Goal: Task Accomplishment & Management: Manage account settings

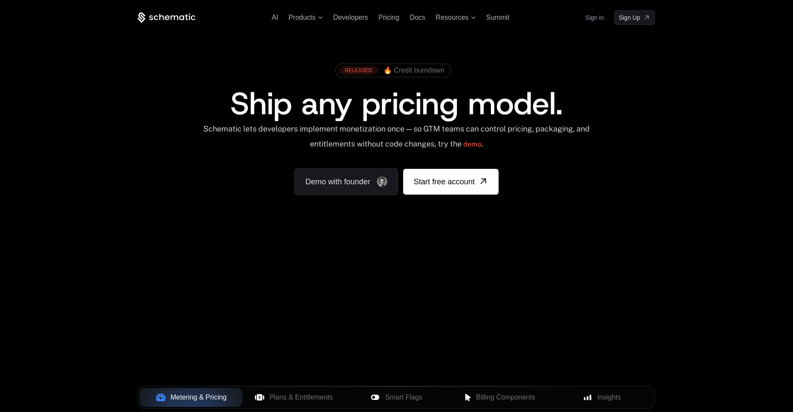
click at [599, 19] on link "Sign in" at bounding box center [594, 18] width 18 height 14
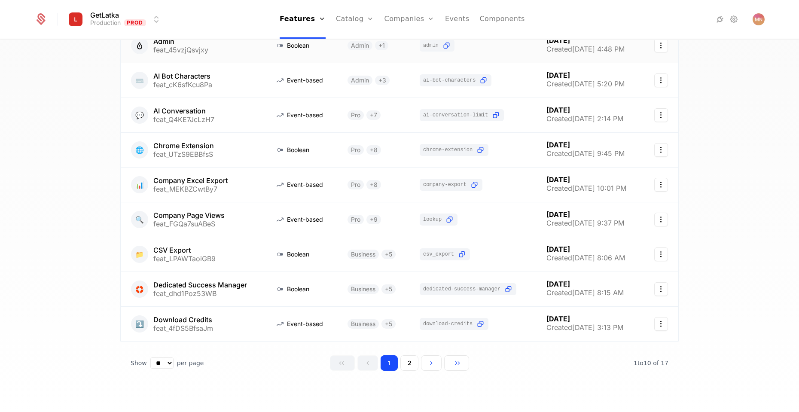
scroll to position [128, 0]
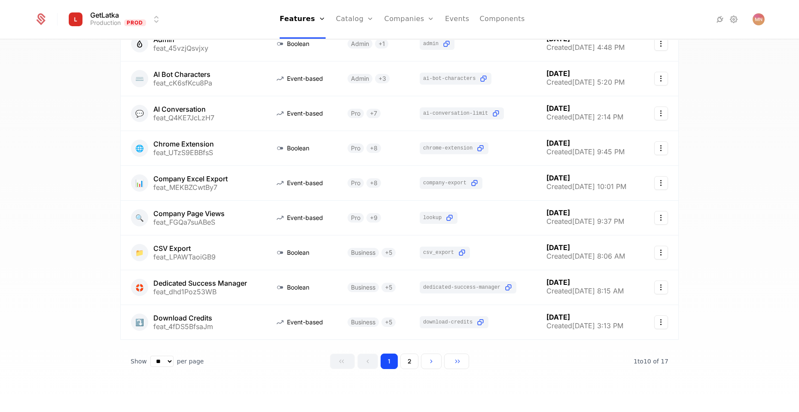
click at [401, 365] on button "2" at bounding box center [410, 361] width 18 height 15
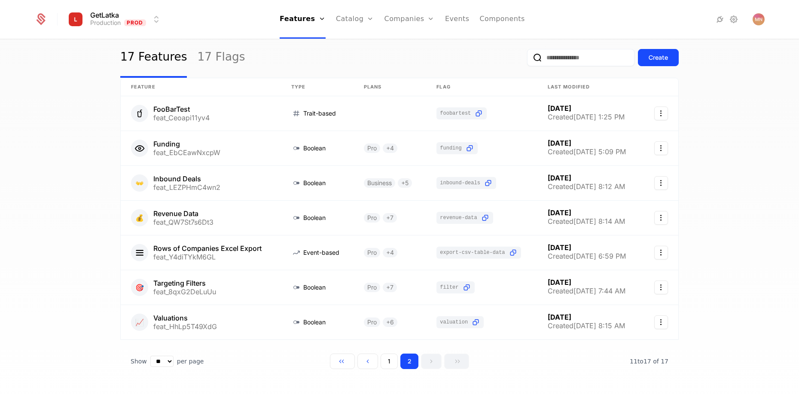
scroll to position [23, 0]
click at [655, 113] on icon "Select action" at bounding box center [662, 114] width 14 height 14
click at [631, 140] on div "Delete feature" at bounding box center [618, 137] width 56 height 12
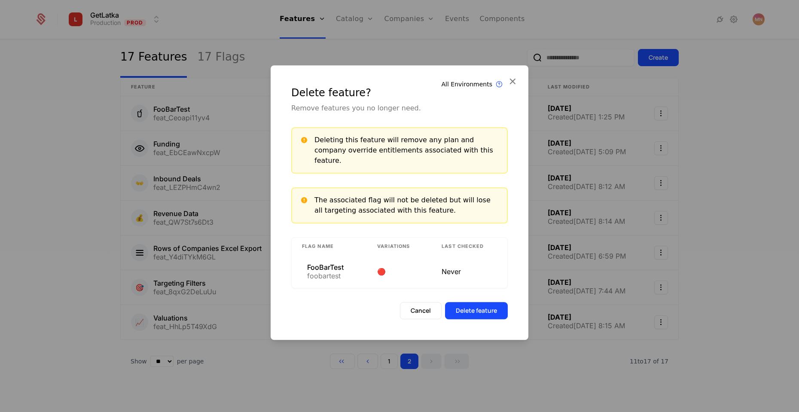
click at [480, 306] on button "Delete feature" at bounding box center [476, 310] width 63 height 17
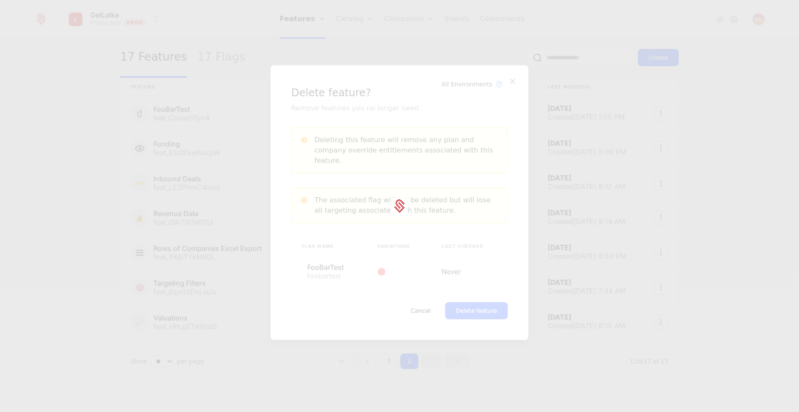
scroll to position [0, 0]
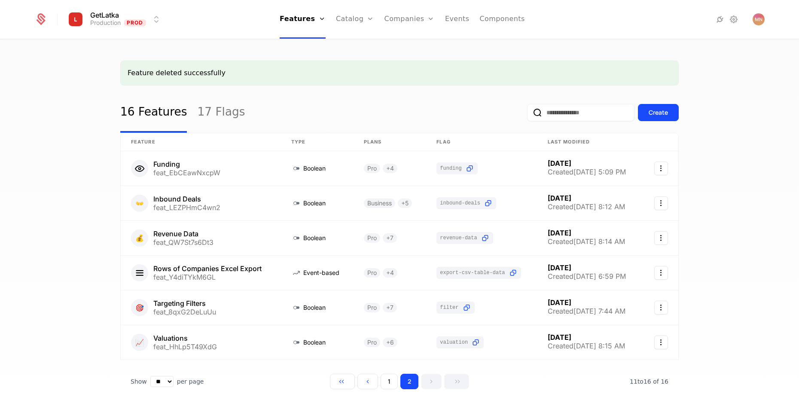
click at [212, 116] on link "17 Flags" at bounding box center [221, 112] width 48 height 40
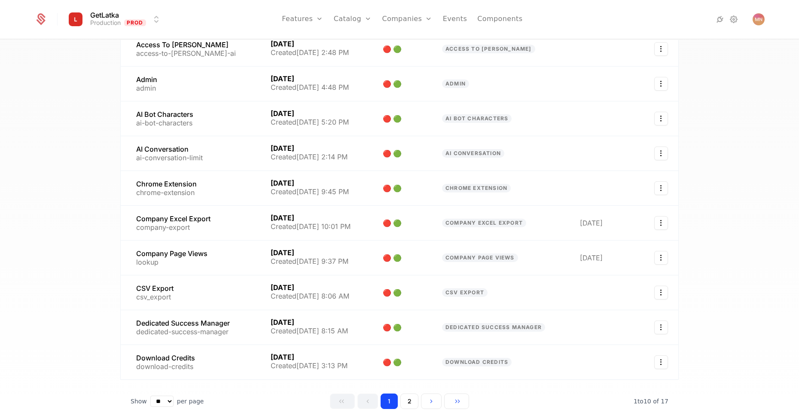
scroll to position [128, 0]
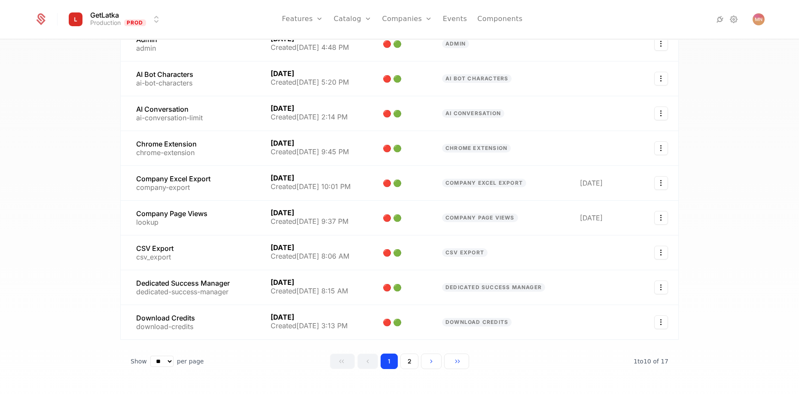
click at [403, 360] on button "2" at bounding box center [410, 361] width 18 height 15
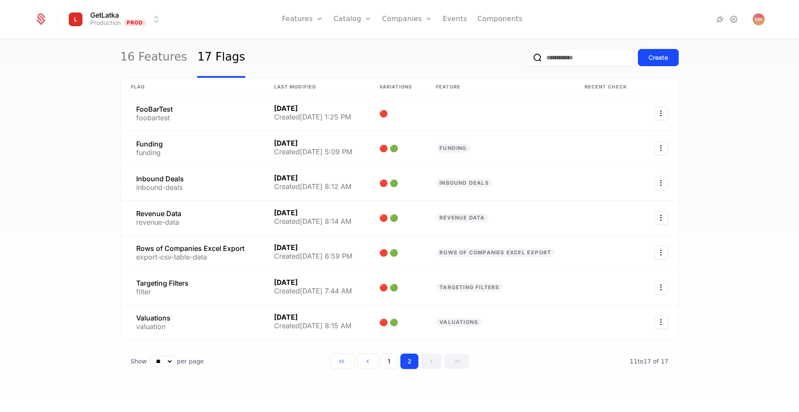
scroll to position [23, 0]
click at [661, 115] on icon "Select action" at bounding box center [662, 114] width 14 height 14
click at [609, 136] on div "Delete flag" at bounding box center [611, 137] width 43 height 12
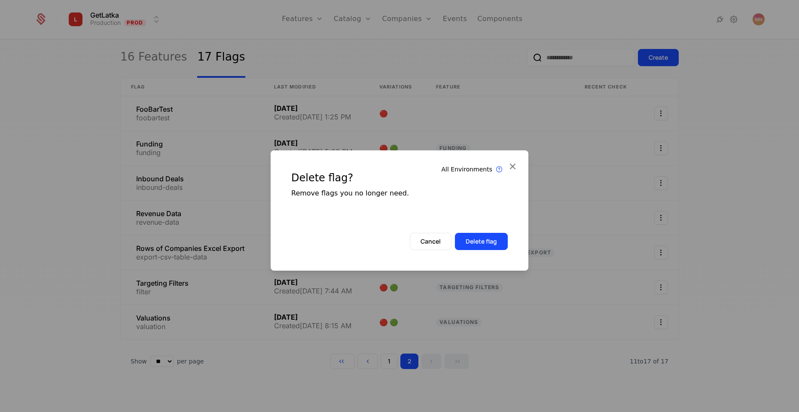
click at [477, 241] on button "Delete flag" at bounding box center [481, 241] width 53 height 17
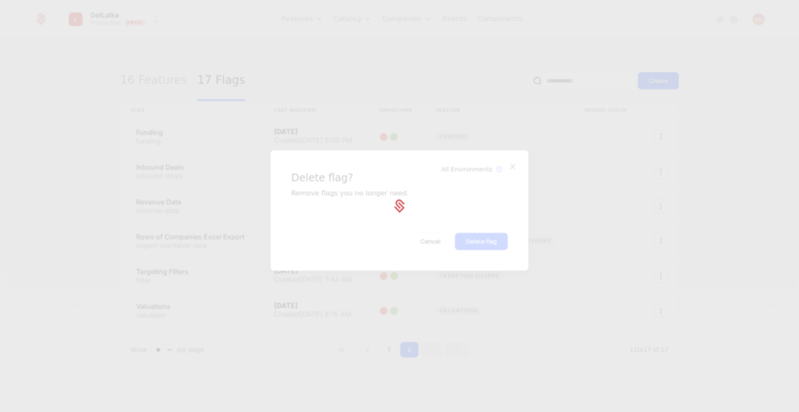
scroll to position [0, 0]
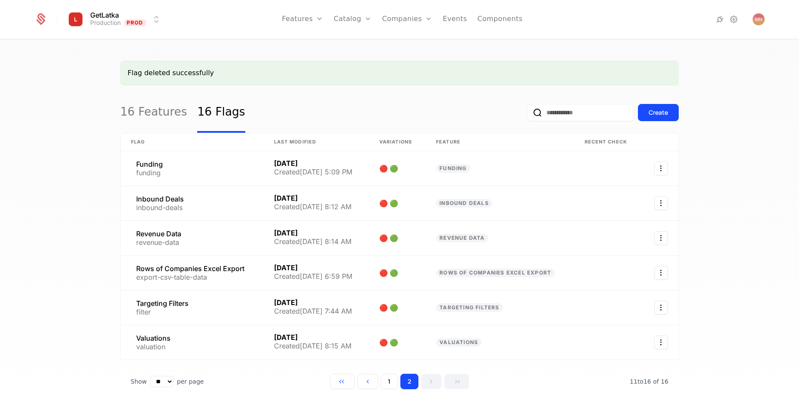
drag, startPoint x: 60, startPoint y: 71, endPoint x: 125, endPoint y: 29, distance: 77.4
click at [72, 67] on div "Flag deleted successfully 16 Features 16 Flags Create Flag Last Modified Variat…" at bounding box center [399, 228] width 799 height 377
